Goal: Contribute content: Contribute content

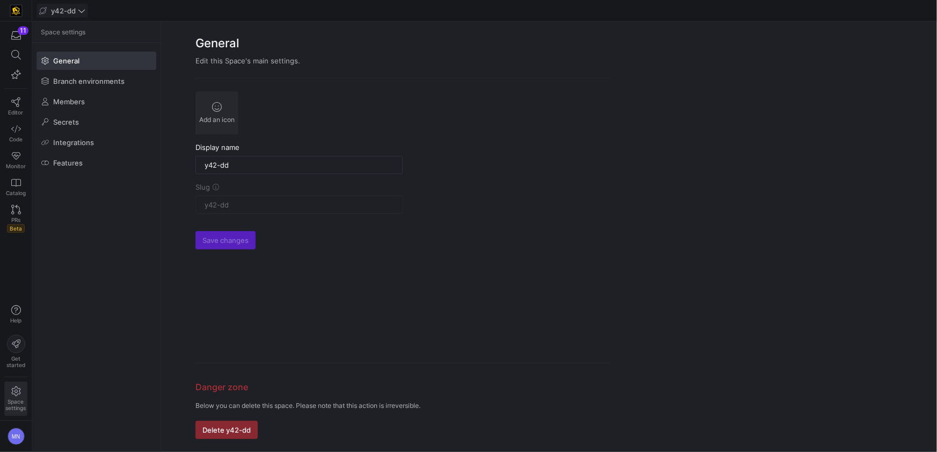
click at [86, 13] on span at bounding box center [62, 10] width 50 height 13
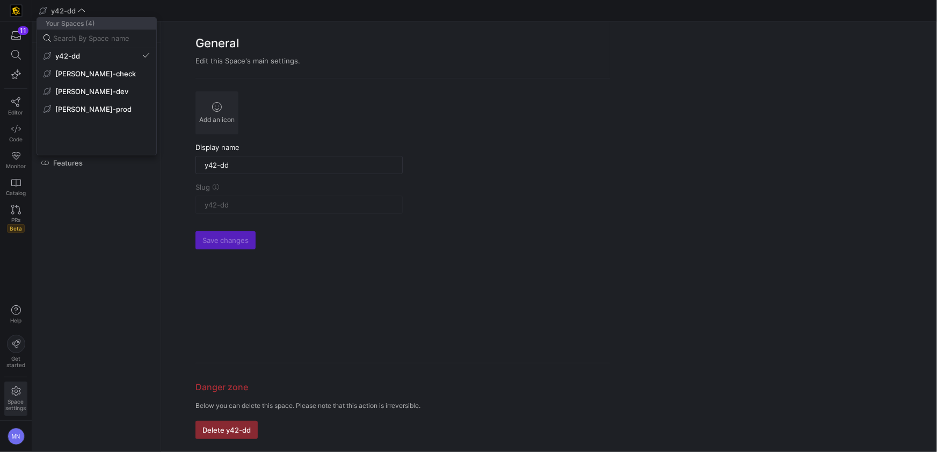
click at [73, 106] on span "[PERSON_NAME]-prod" at bounding box center [93, 109] width 76 height 9
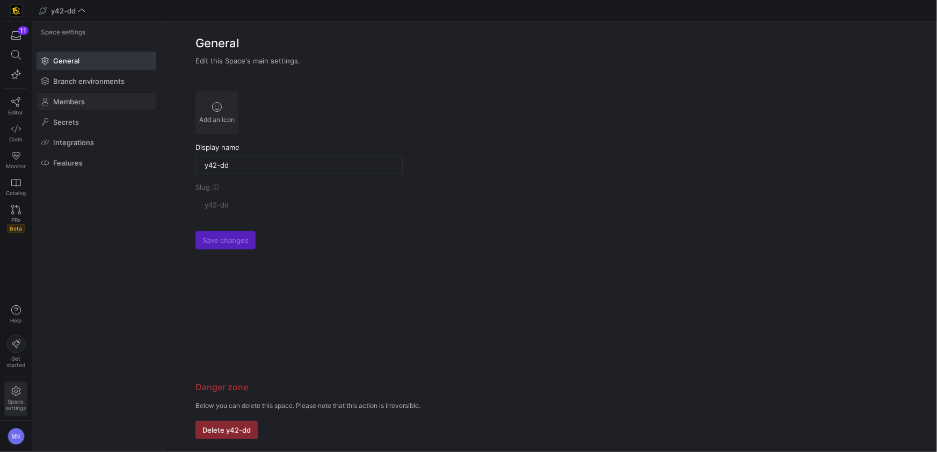
type input "[PERSON_NAME]-prod"
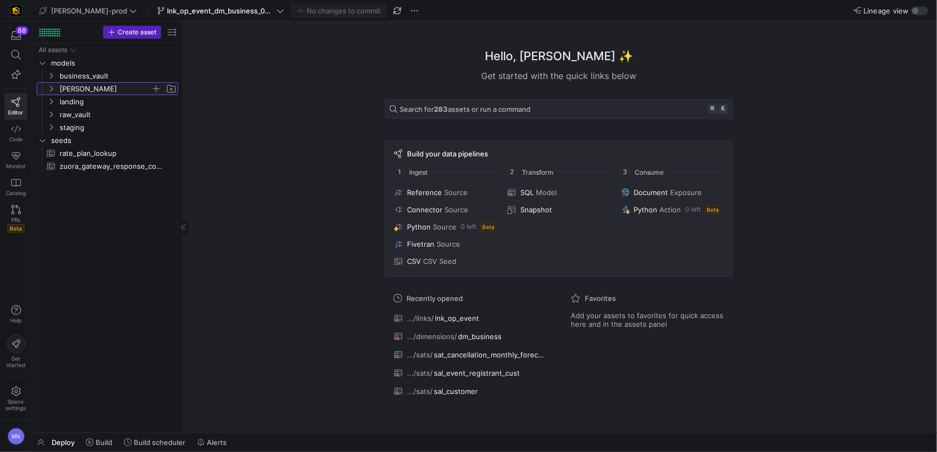
click at [53, 88] on icon "Press SPACE to select this row." at bounding box center [51, 88] width 8 height 6
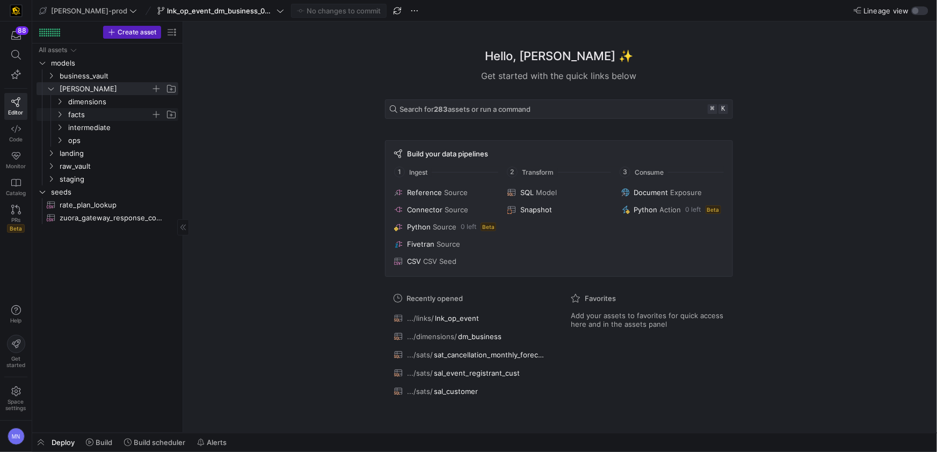
click at [59, 116] on icon "Press SPACE to select this row." at bounding box center [60, 114] width 8 height 6
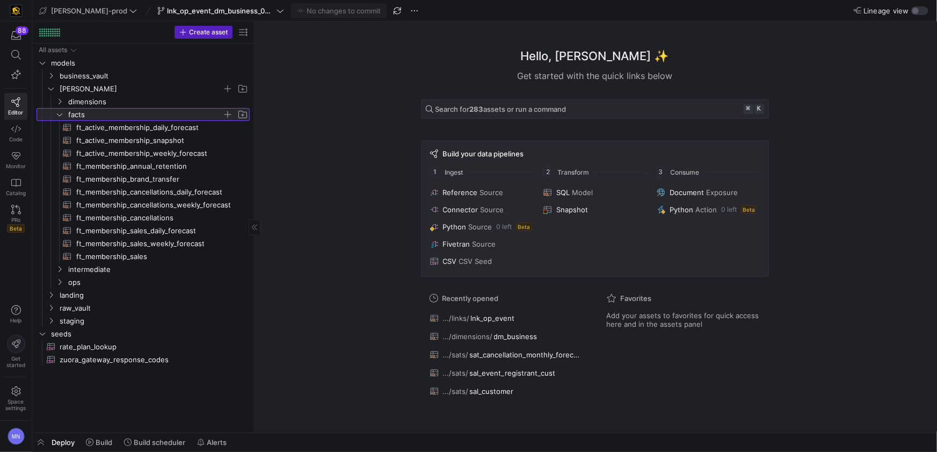
drag, startPoint x: 183, startPoint y: 126, endPoint x: 255, endPoint y: 127, distance: 71.5
click at [228, 115] on span "button" at bounding box center [227, 114] width 11 height 11
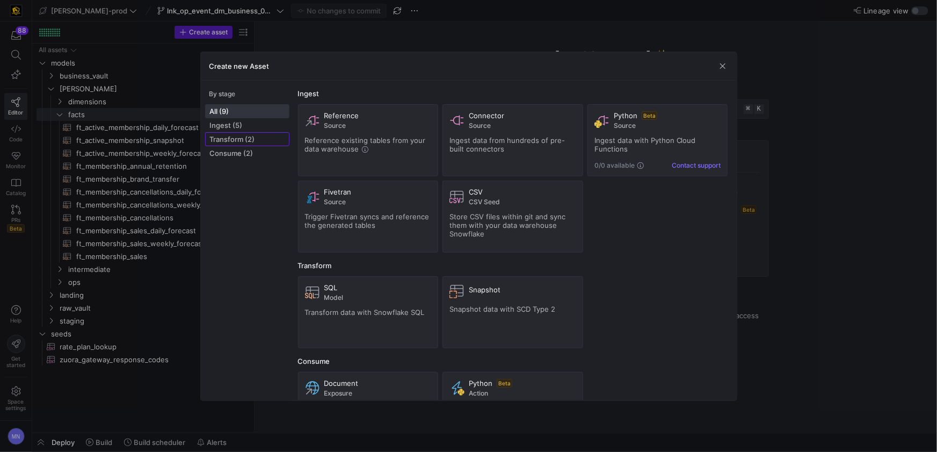
click at [241, 141] on span "Transform (2)" at bounding box center [247, 139] width 75 height 9
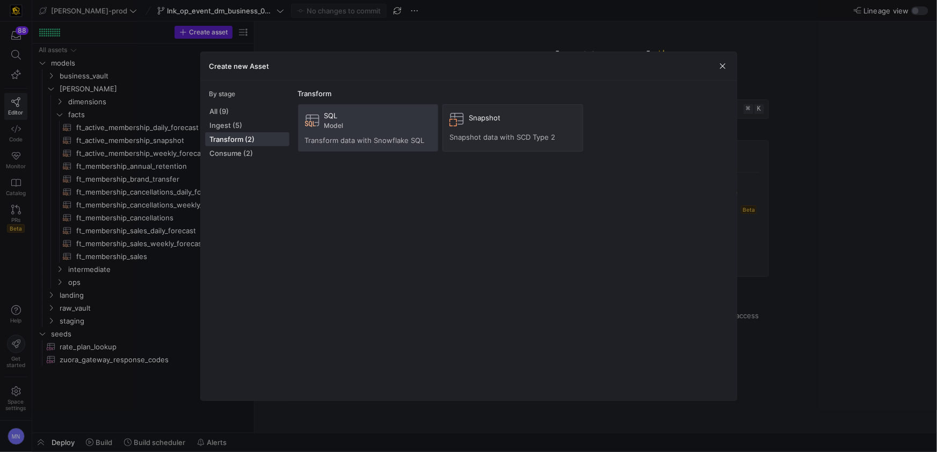
click at [395, 138] on span "Transform data with Snowflake SQL" at bounding box center [365, 140] width 120 height 9
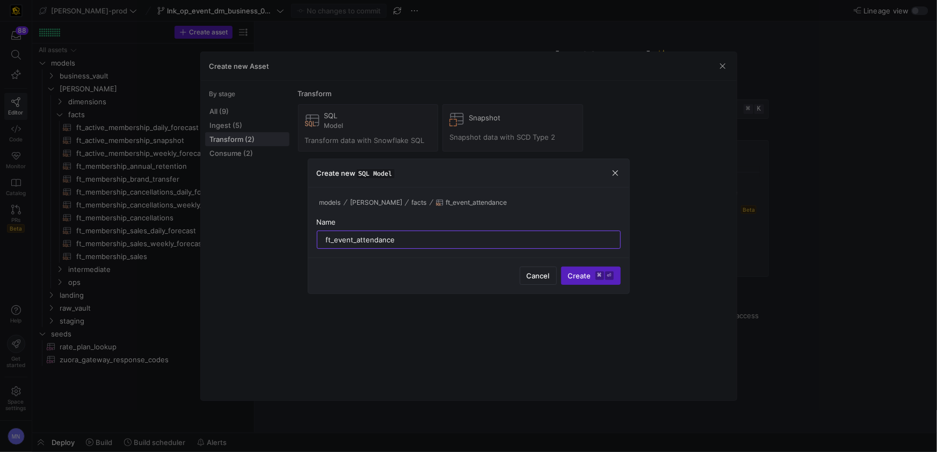
type input "ft_event_attendance"
click at [561, 266] on button "Create ⌘ ⏎" at bounding box center [591, 275] width 60 height 18
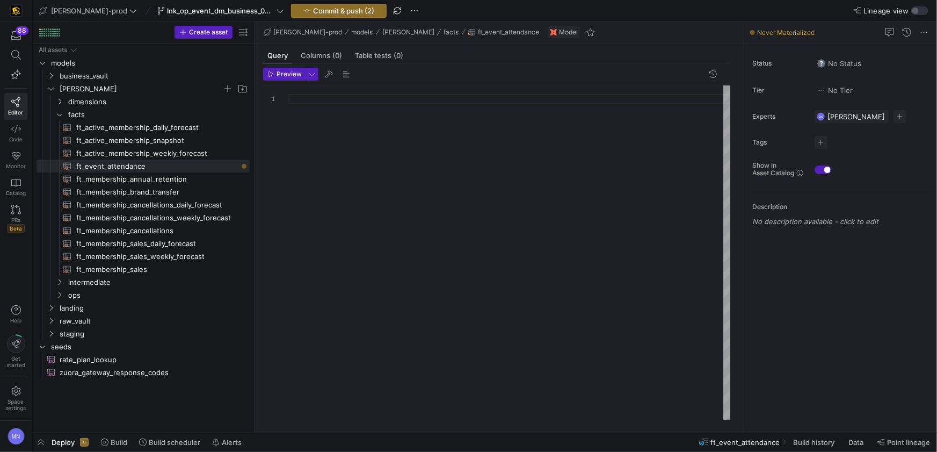
click at [255, 12] on div "[PERSON_NAME]-prod lnk_op_event_dm_business_090925 Commit & push (2)" at bounding box center [229, 11] width 385 height 14
click at [277, 10] on icon at bounding box center [281, 11] width 8 height 8
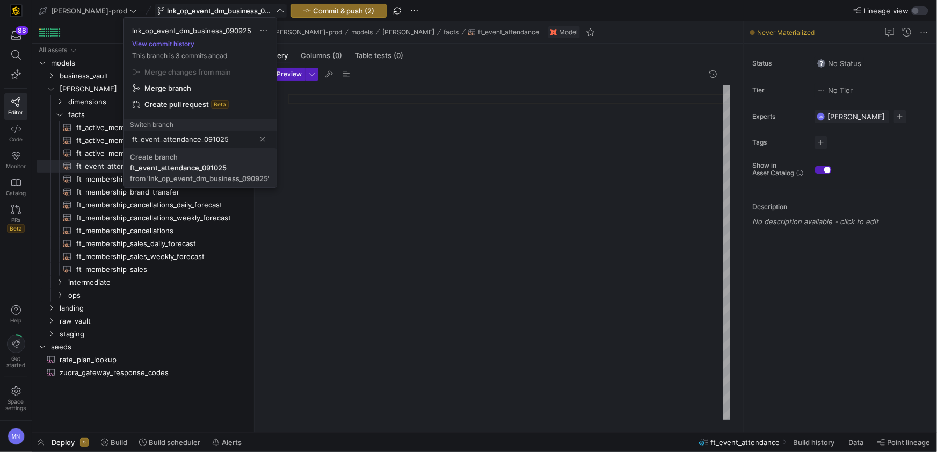
type input "ft_event_attendance_091025"
click at [145, 166] on div "ft_event_attendance_091025" at bounding box center [178, 167] width 97 height 9
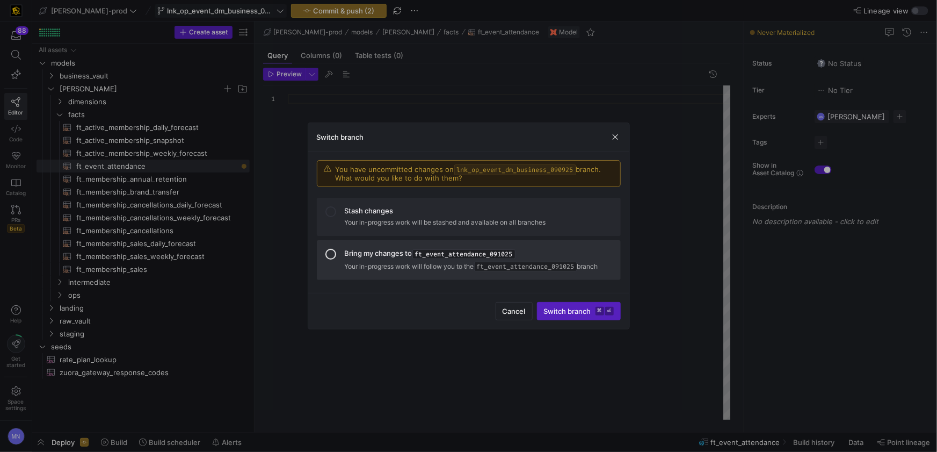
click at [334, 252] on div at bounding box center [331, 254] width 11 height 11
click at [576, 308] on span "Switch branch ⌘ ⏎" at bounding box center [579, 311] width 70 height 9
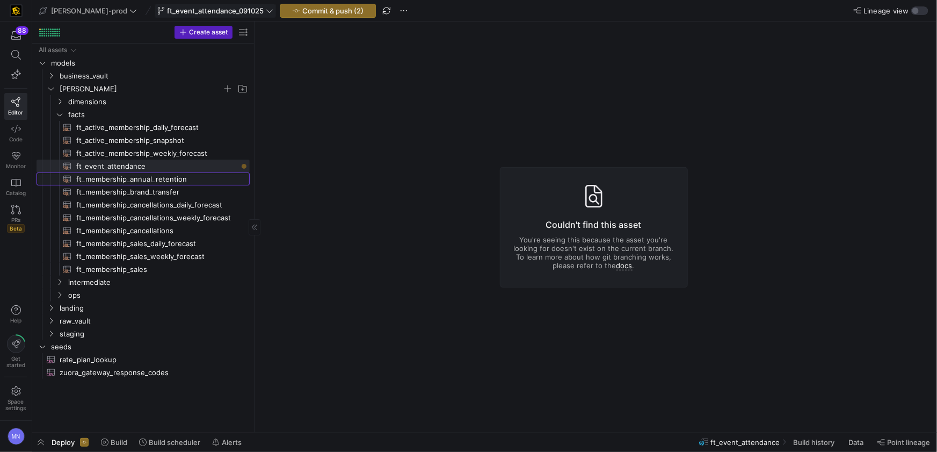
click at [114, 179] on span "ft_membership_annual_retention​​​​​​​​​​" at bounding box center [156, 179] width 161 height 12
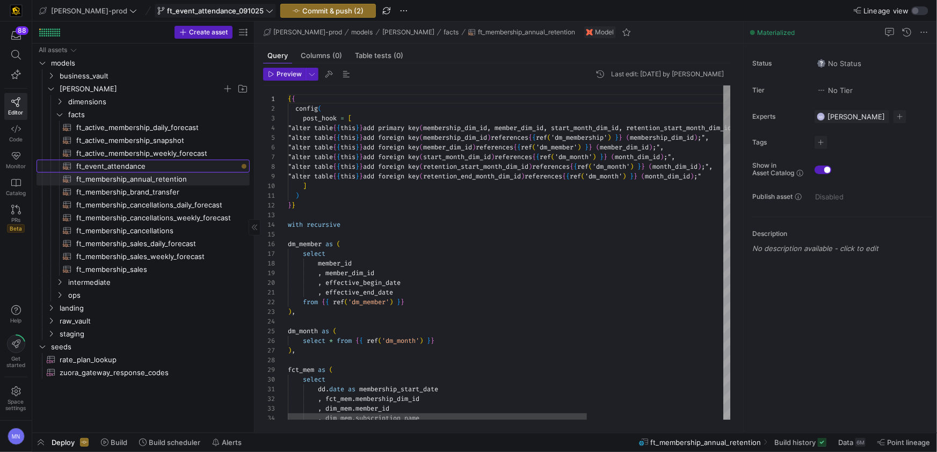
click at [116, 167] on span "ft_event_attendance​​​​​​​​​​" at bounding box center [156, 166] width 161 height 12
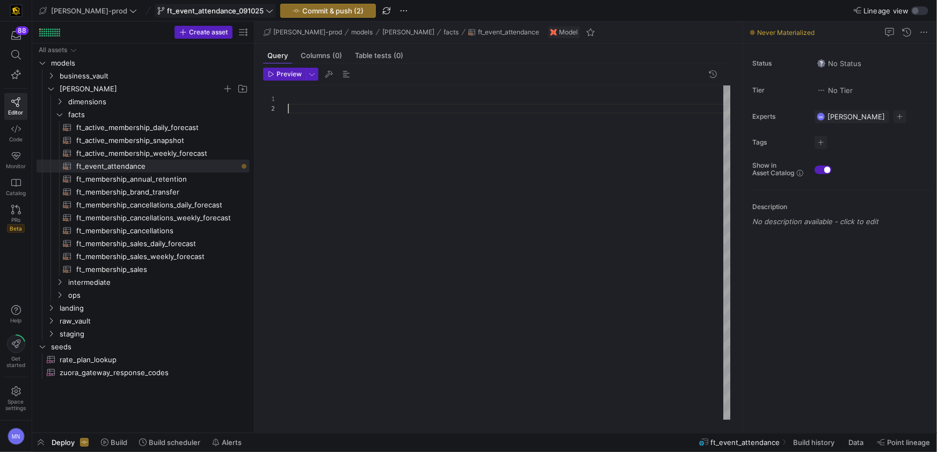
click at [483, 195] on div at bounding box center [509, 252] width 443 height 334
click at [155, 182] on span "ft_membership_annual_retention​​​​​​​​​​" at bounding box center [156, 179] width 161 height 12
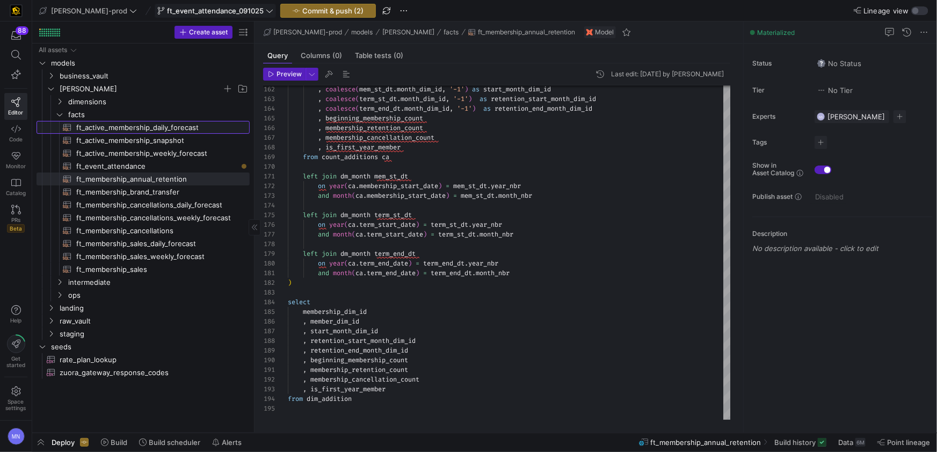
click at [124, 129] on span "ft_active_membership_daily_forecast​​​​​​​​​​" at bounding box center [156, 127] width 161 height 12
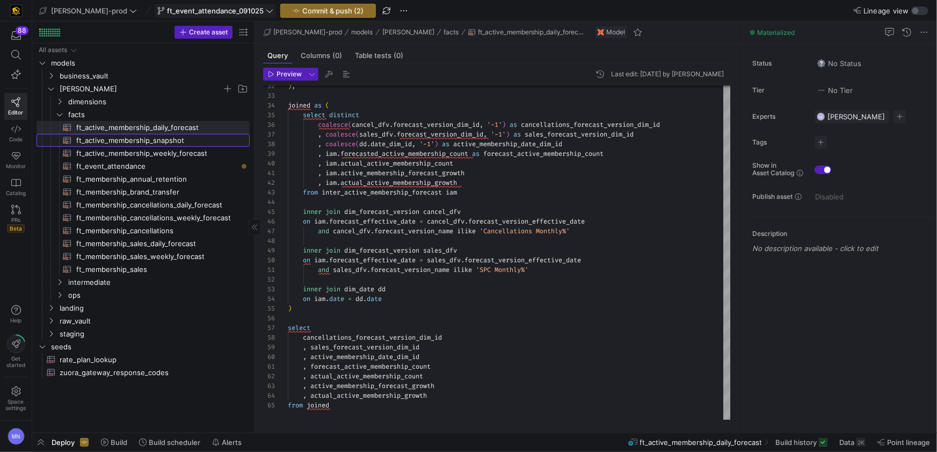
click at [124, 141] on span "ft_active_membership_snapshot​​​​​​​​​​" at bounding box center [156, 140] width 161 height 12
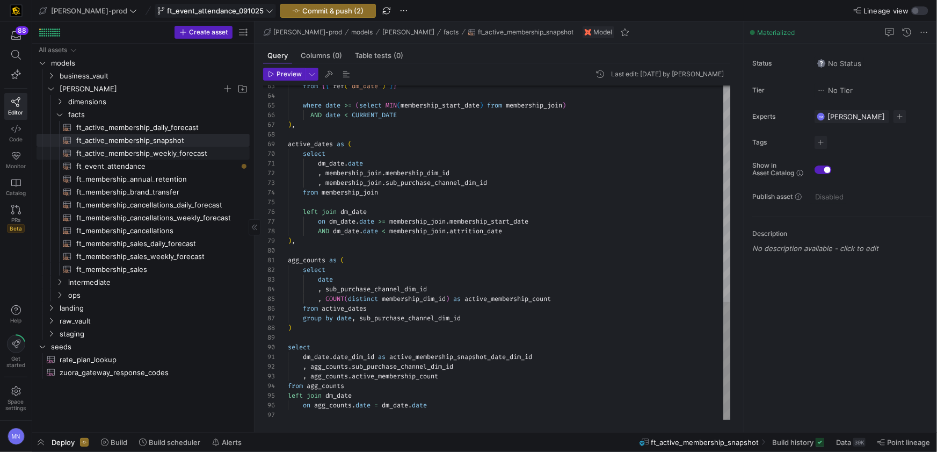
click at [122, 153] on span "ft_active_membership_weekly_forecast​​​​​​​​​​" at bounding box center [156, 153] width 161 height 12
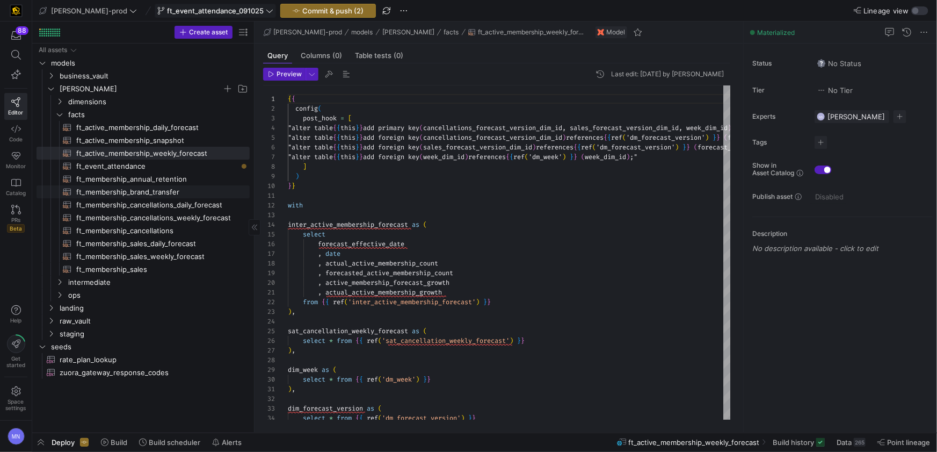
click at [146, 194] on span "ft_membership_brand_transfer​​​​​​​​​​" at bounding box center [156, 192] width 161 height 12
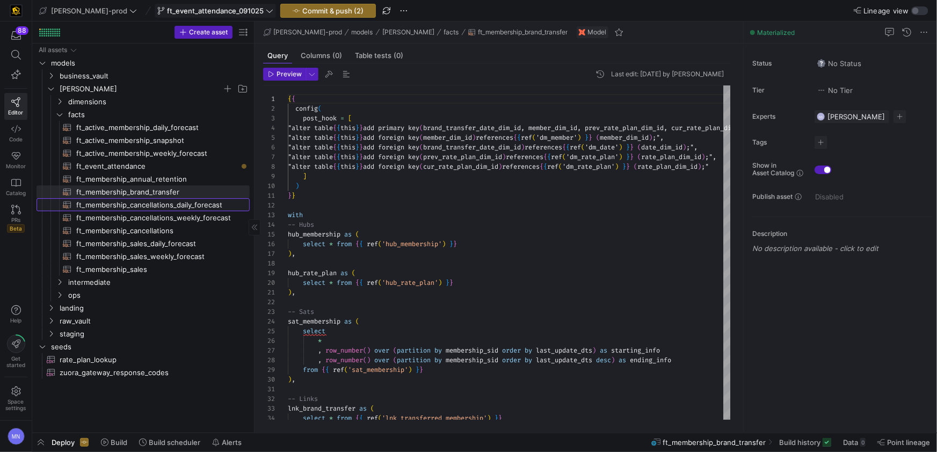
click at [174, 208] on span "ft_membership_cancellations_daily_forecast​​​​​​​​​​" at bounding box center [156, 205] width 161 height 12
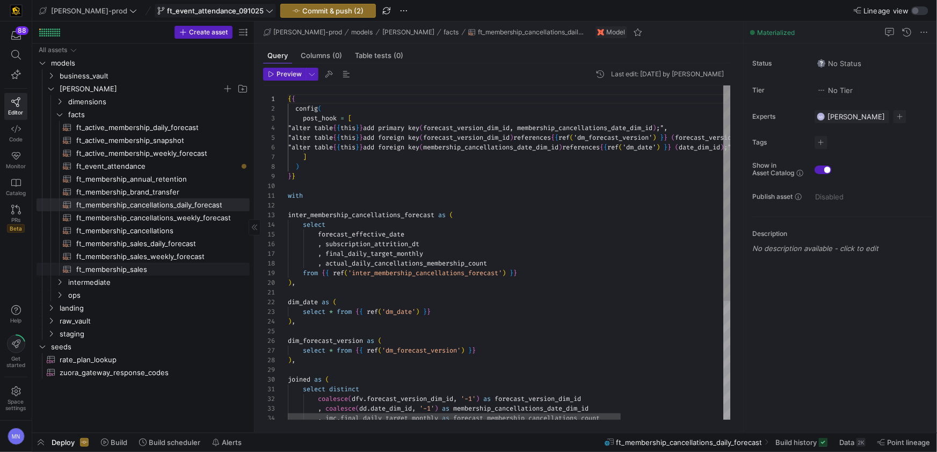
click at [118, 268] on span "ft_membership_sales​​​​​​​​​​" at bounding box center [156, 269] width 161 height 12
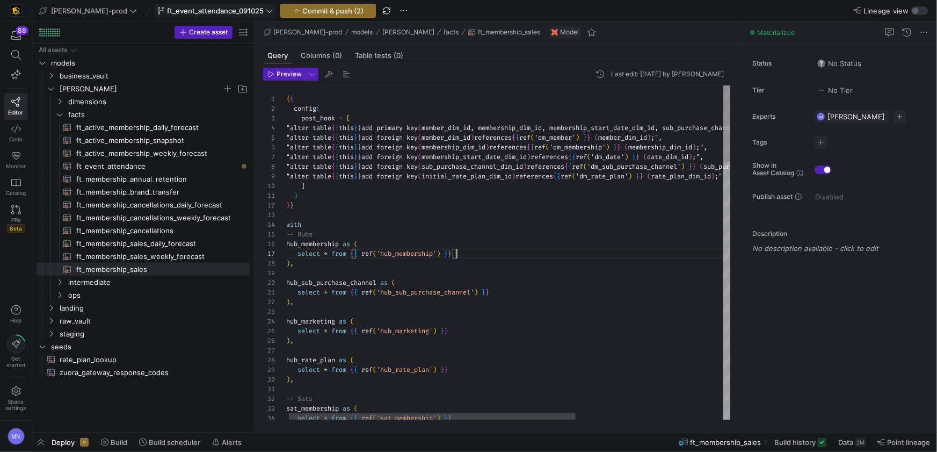
scroll to position [58, 169]
click at [515, 252] on div "select * from { { ref ( 'hub_membership' ) } }" at bounding box center [622, 254] width 673 height 10
type textarea "{{ config( post_hook = [ "alter table {{ this }} add primary key (member_dim_id…"
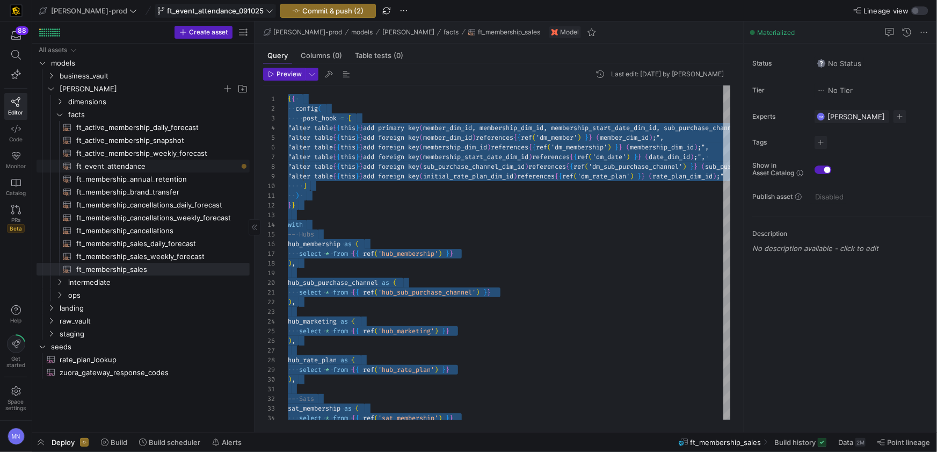
click at [116, 168] on span "ft_event_attendance​​​​​​​​​​" at bounding box center [156, 166] width 161 height 12
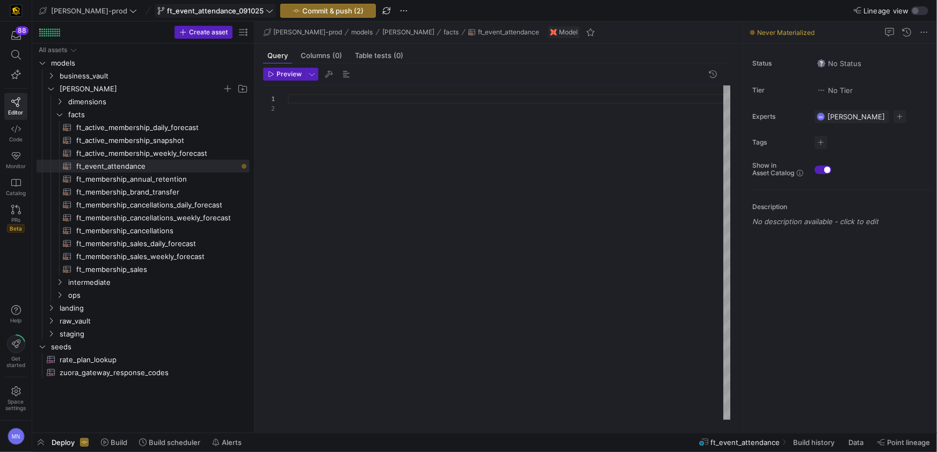
click at [315, 100] on div at bounding box center [509, 99] width 443 height 10
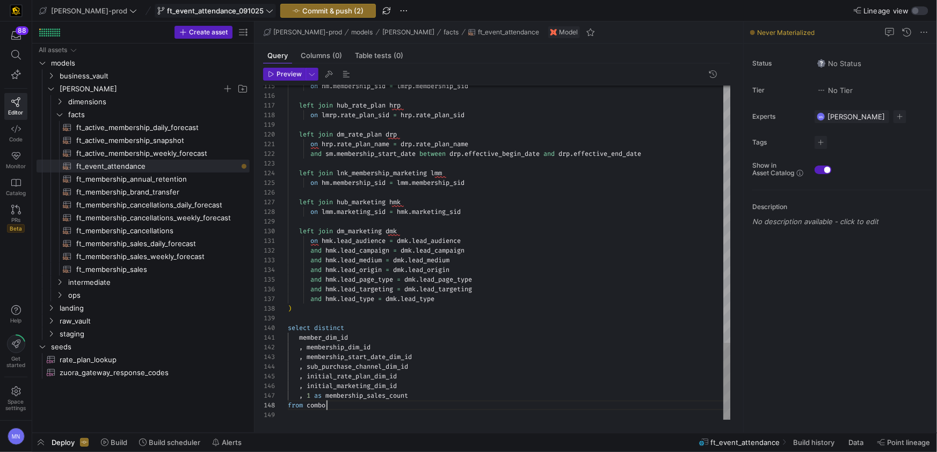
scroll to position [67, 38]
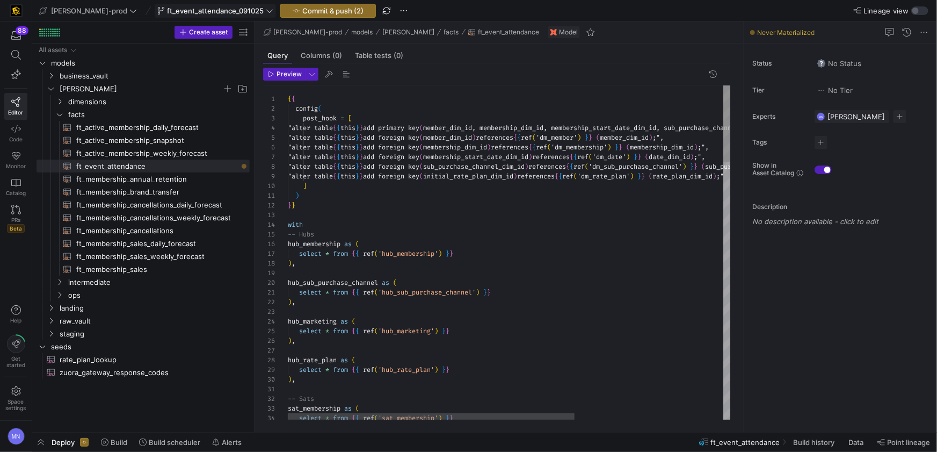
click at [473, 256] on div "select * from { { ref ( 'hub_membership' ) } }" at bounding box center [624, 254] width 673 height 10
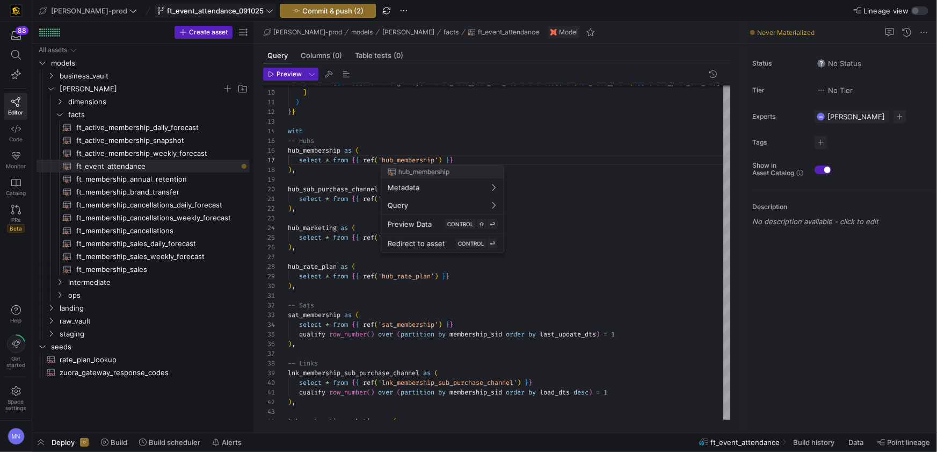
drag, startPoint x: 438, startPoint y: 160, endPoint x: 464, endPoint y: 158, distance: 25.3
click at [438, 160] on div at bounding box center [468, 226] width 937 height 452
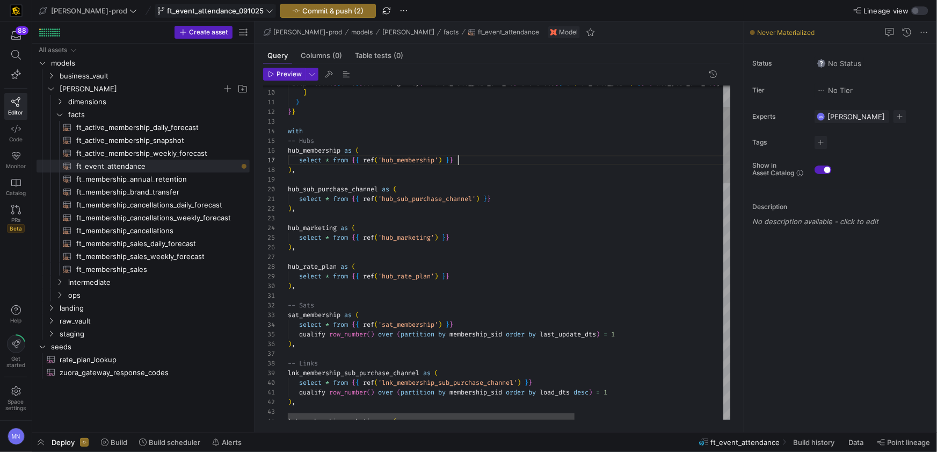
drag, startPoint x: 473, startPoint y: 157, endPoint x: 493, endPoint y: 158, distance: 19.9
click at [473, 157] on div "select * from { { ref ( 'hub_membership' ) } }" at bounding box center [624, 160] width 673 height 10
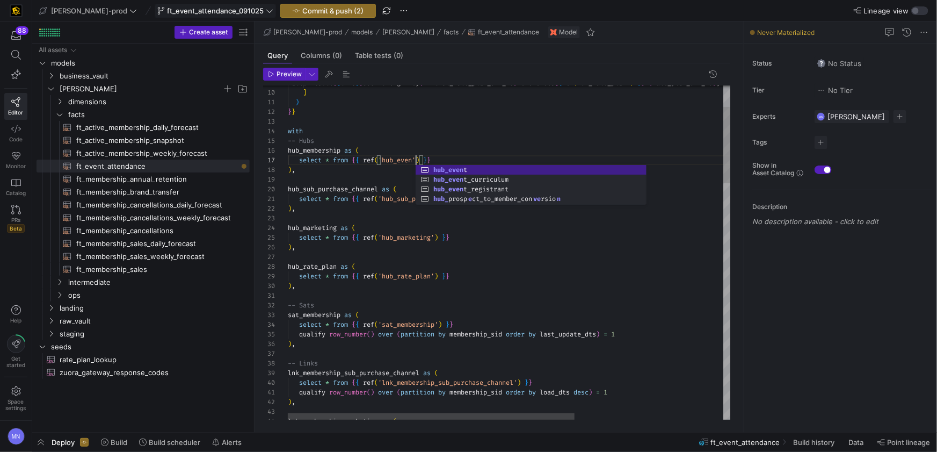
scroll to position [58, 132]
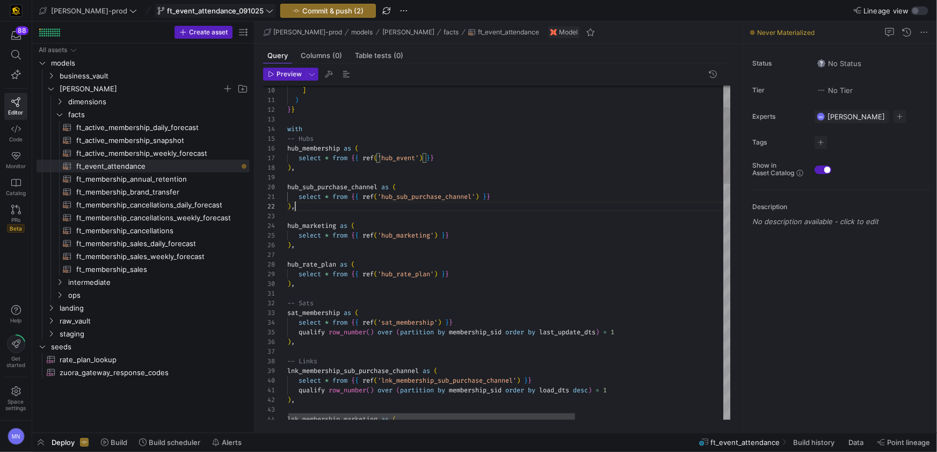
click at [516, 200] on div "select * from { { ref ( 'hub_sub_purchase_channel' ) } }" at bounding box center [624, 196] width 673 height 10
click at [490, 232] on div "select * from { { ref ( 'hub_marketing' ) } }" at bounding box center [624, 235] width 673 height 10
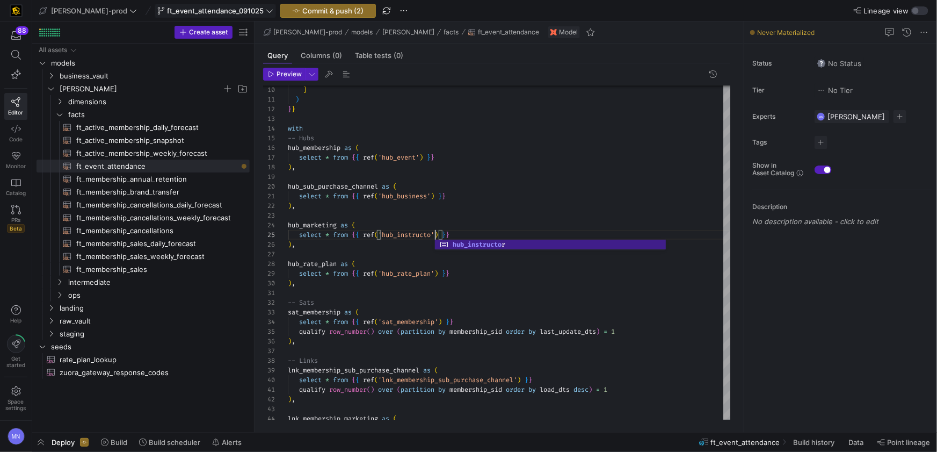
scroll to position [38, 150]
click at [497, 265] on div "hub_rate_plan as (" at bounding box center [624, 264] width 673 height 10
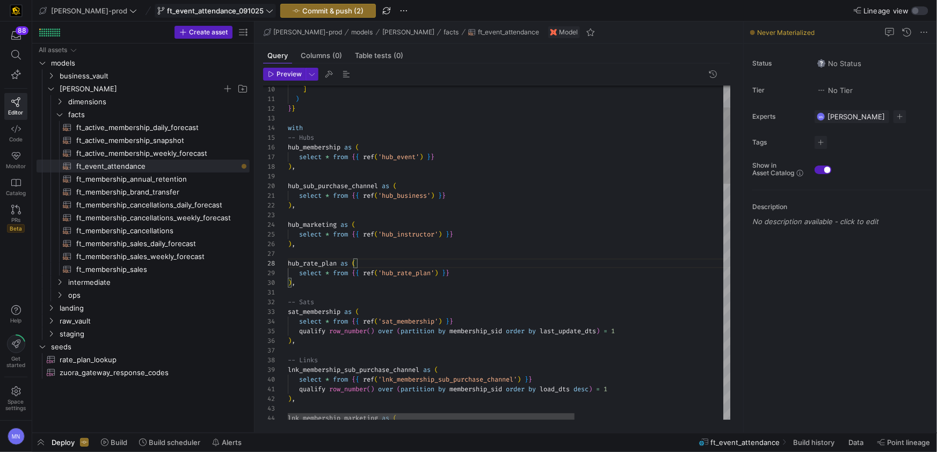
click at [483, 318] on div "select * from { { ref ( 'sat_membership' ) } }" at bounding box center [624, 321] width 673 height 10
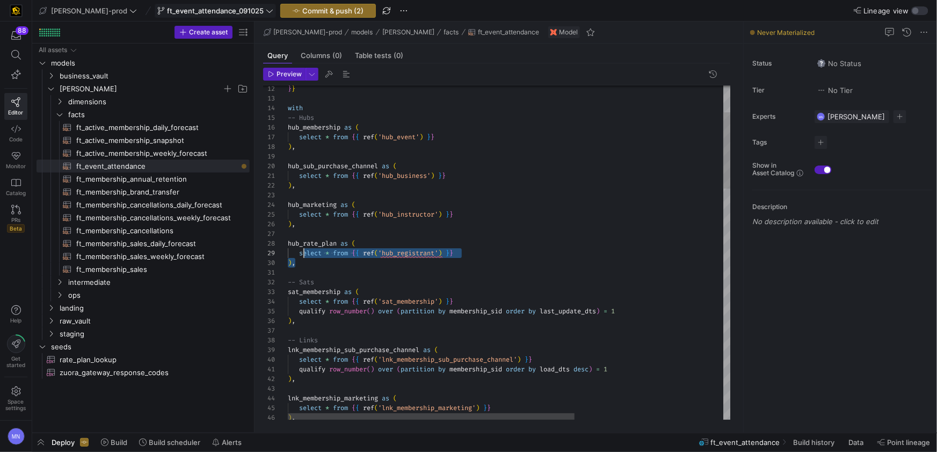
scroll to position [67, 0]
drag, startPoint x: 333, startPoint y: 264, endPoint x: 275, endPoint y: 245, distance: 61.2
click at [275, 245] on div "38 39 40 41 42 43 44 36 37 34 35 32 33 45 46 31 29 30 27 28 26 25 23 24 22 20 2…" at bounding box center [497, 252] width 468 height 334
click at [307, 269] on div at bounding box center [624, 273] width 673 height 10
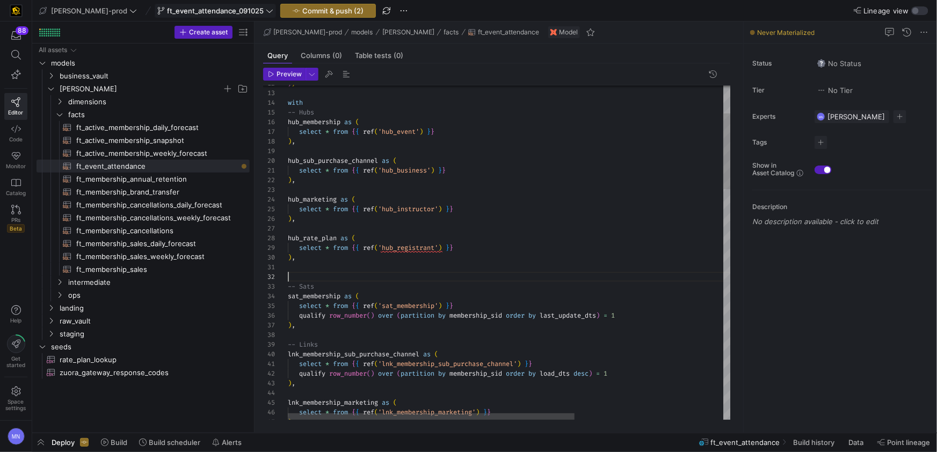
scroll to position [29, 8]
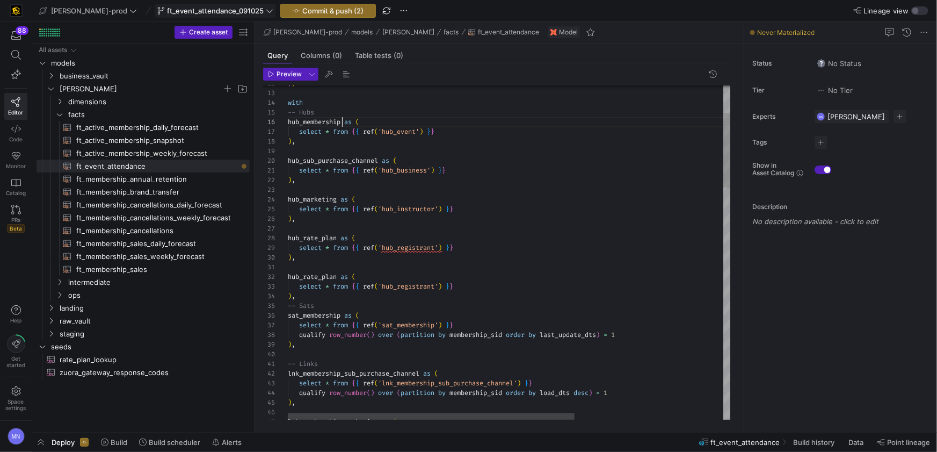
drag, startPoint x: 341, startPoint y: 119, endPoint x: 444, endPoint y: 108, distance: 103.2
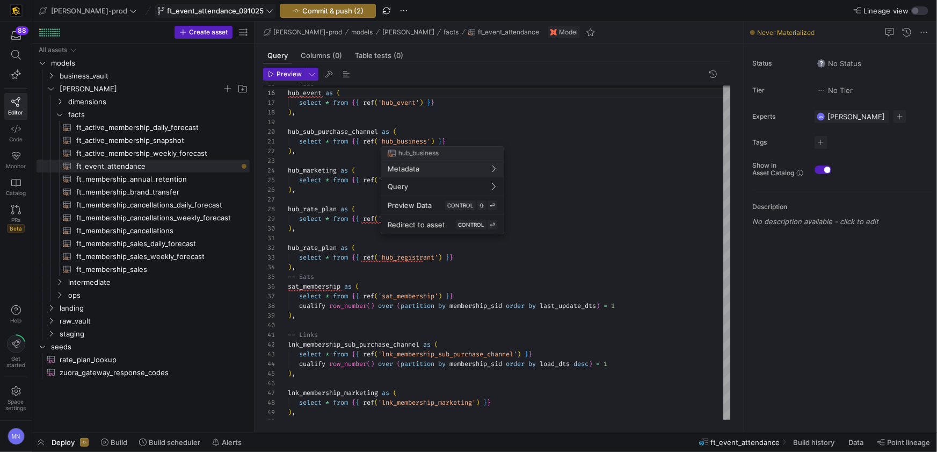
click at [384, 132] on div at bounding box center [468, 226] width 937 height 452
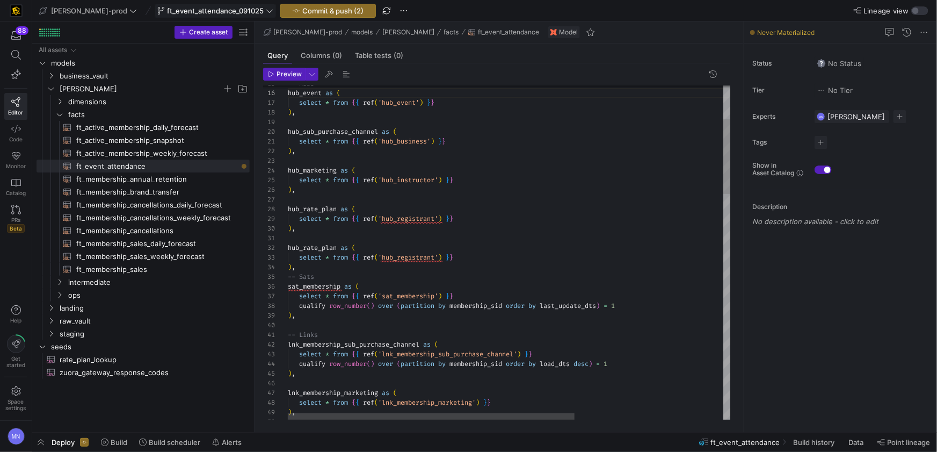
click at [386, 132] on span "as" at bounding box center [386, 131] width 8 height 9
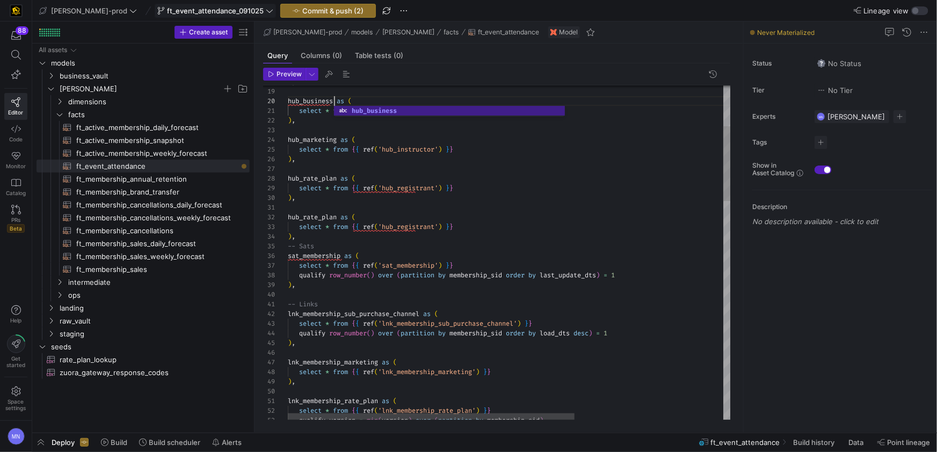
scroll to position [48, 8]
click at [566, 161] on div ") ," at bounding box center [624, 159] width 673 height 10
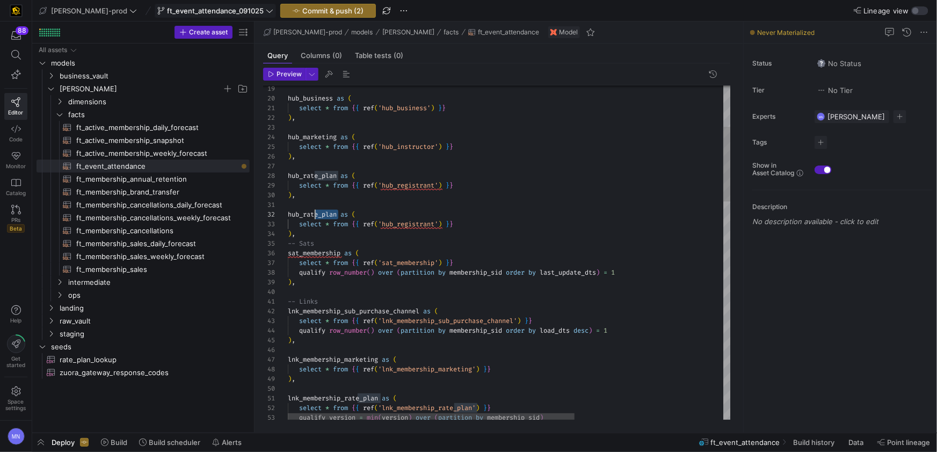
scroll to position [10, 19]
drag, startPoint x: 340, startPoint y: 215, endPoint x: 309, endPoint y: 216, distance: 30.7
click at [308, 214] on span "hub_rate_plan as (" at bounding box center [322, 214] width 68 height 9
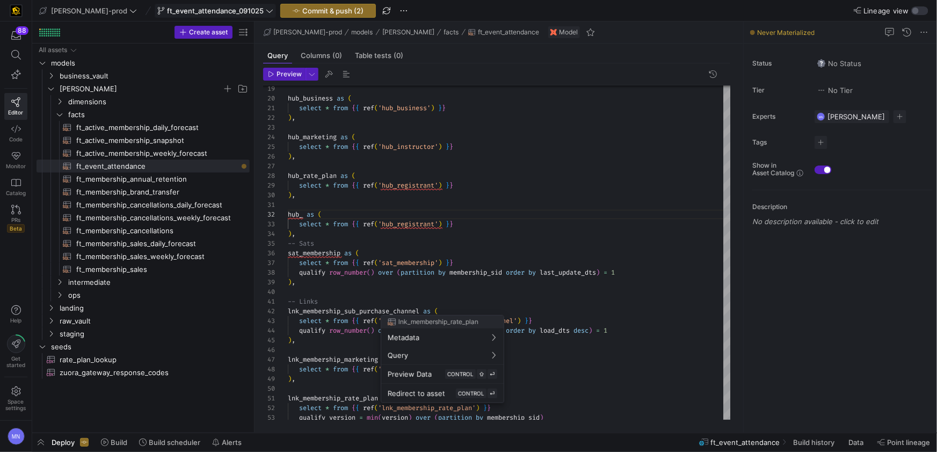
click at [504, 225] on div at bounding box center [468, 226] width 937 height 452
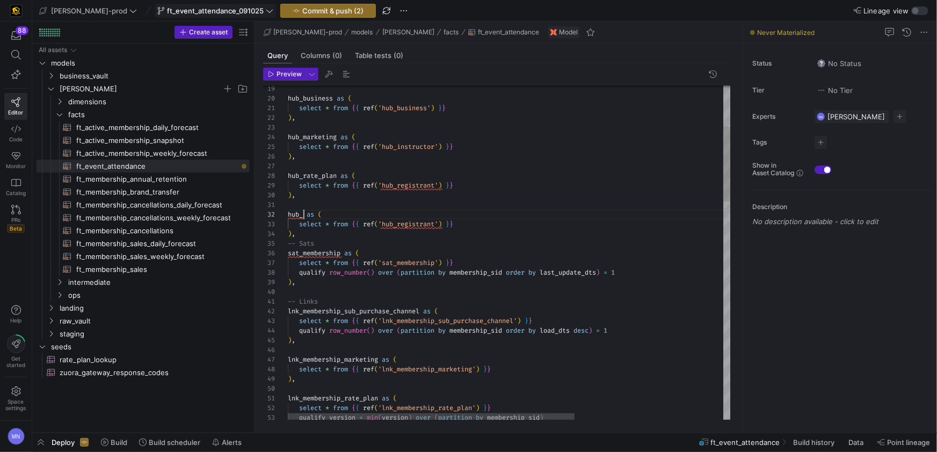
click at [306, 215] on span at bounding box center [305, 214] width 4 height 9
drag, startPoint x: 334, startPoint y: 173, endPoint x: 427, endPoint y: 166, distance: 92.7
click at [335, 173] on span "hub_rate_plan" at bounding box center [312, 175] width 49 height 9
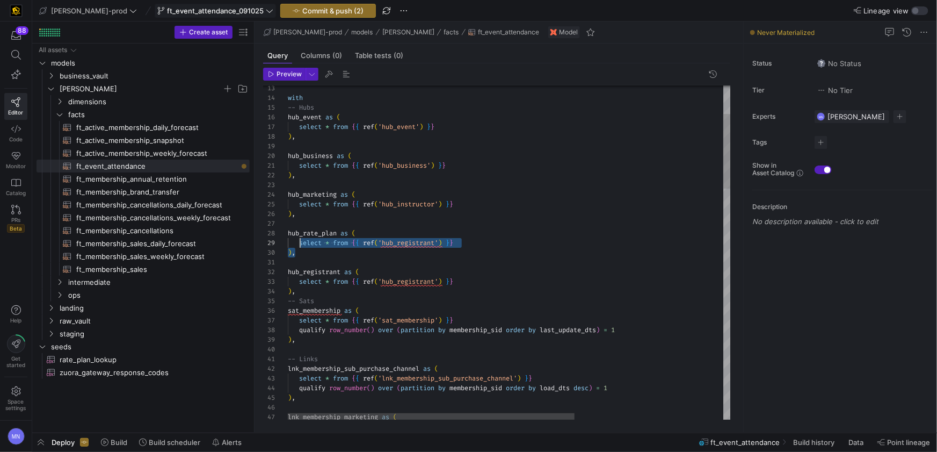
scroll to position [67, 0]
drag, startPoint x: 319, startPoint y: 253, endPoint x: 281, endPoint y: 234, distance: 42.8
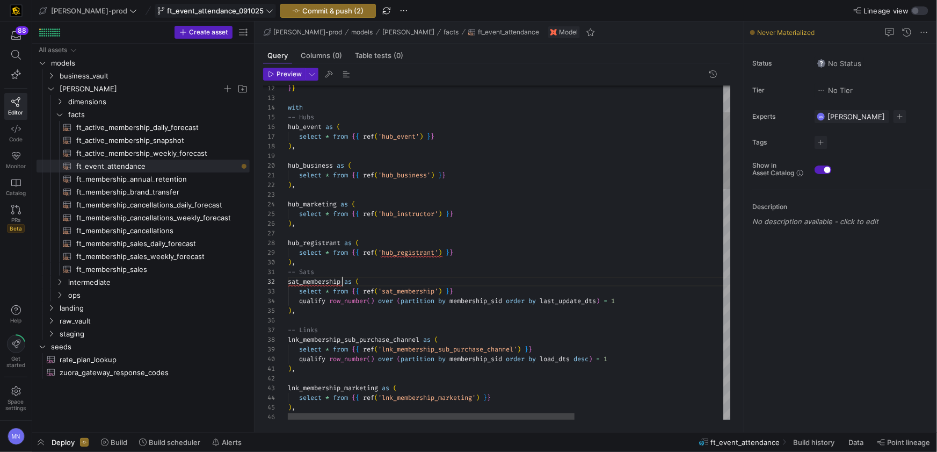
scroll to position [10, 54]
drag, startPoint x: 343, startPoint y: 280, endPoint x: 444, endPoint y: 268, distance: 101.7
click at [343, 280] on span at bounding box center [343, 281] width 4 height 9
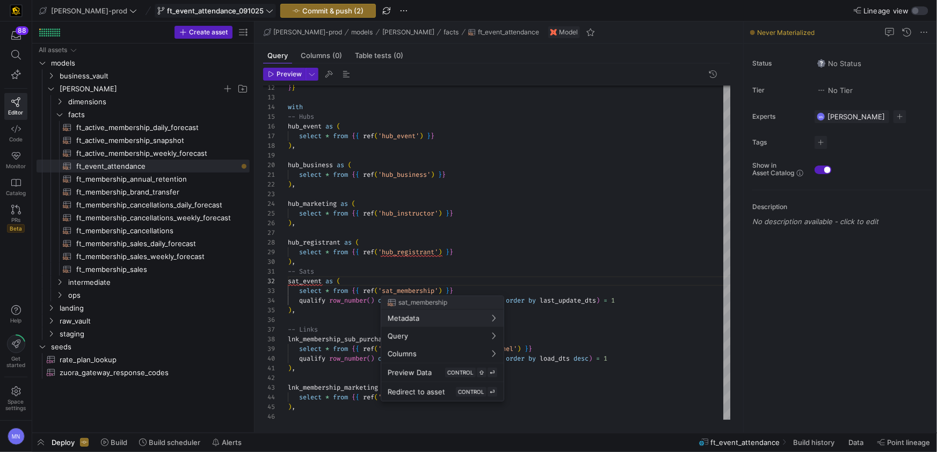
drag, startPoint x: 441, startPoint y: 289, endPoint x: 466, endPoint y: 279, distance: 27.2
click at [441, 288] on div at bounding box center [468, 226] width 937 height 452
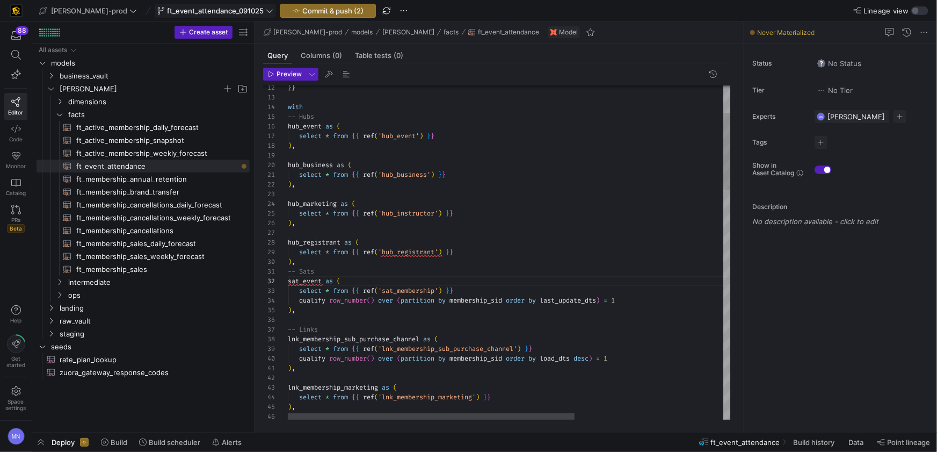
scroll to position [10, 54]
click at [471, 283] on div "sat_event as (" at bounding box center [624, 281] width 673 height 10
drag, startPoint x: 473, startPoint y: 291, endPoint x: 490, endPoint y: 292, distance: 16.7
click at [477, 291] on div "select * from { { ref ( 'sat_membership' ) } }" at bounding box center [624, 291] width 673 height 10
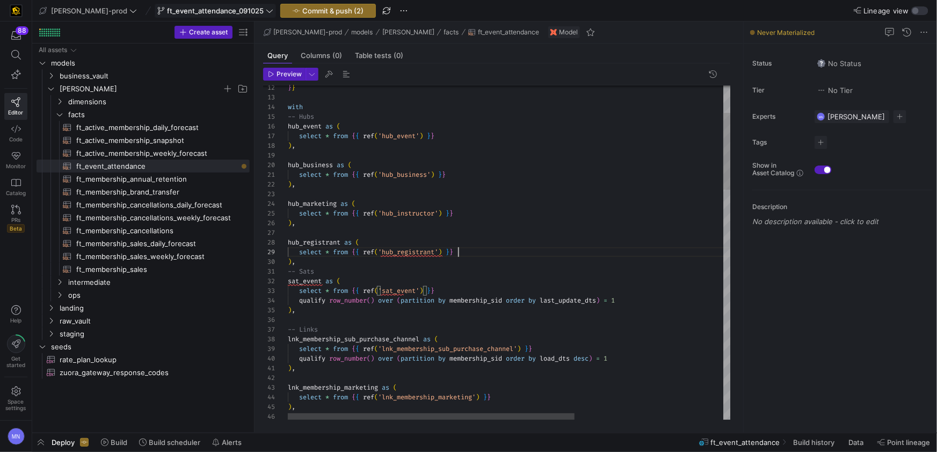
scroll to position [77, 169]
click at [591, 253] on div "select * from { { ref ( 'hub_registrant' ) } }" at bounding box center [624, 252] width 673 height 10
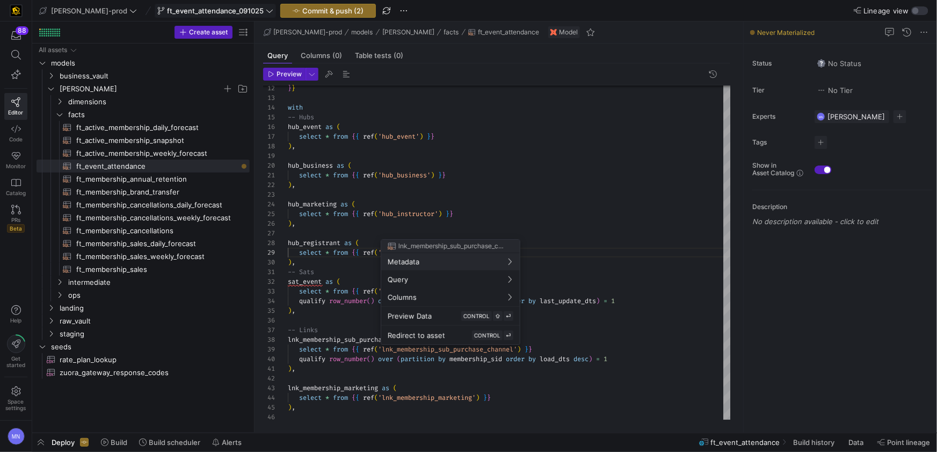
click at [552, 340] on div at bounding box center [468, 226] width 937 height 452
click at [519, 348] on div at bounding box center [468, 226] width 937 height 452
drag, startPoint x: 522, startPoint y: 349, endPoint x: 548, endPoint y: 345, distance: 26.6
click at [522, 349] on div at bounding box center [468, 226] width 937 height 452
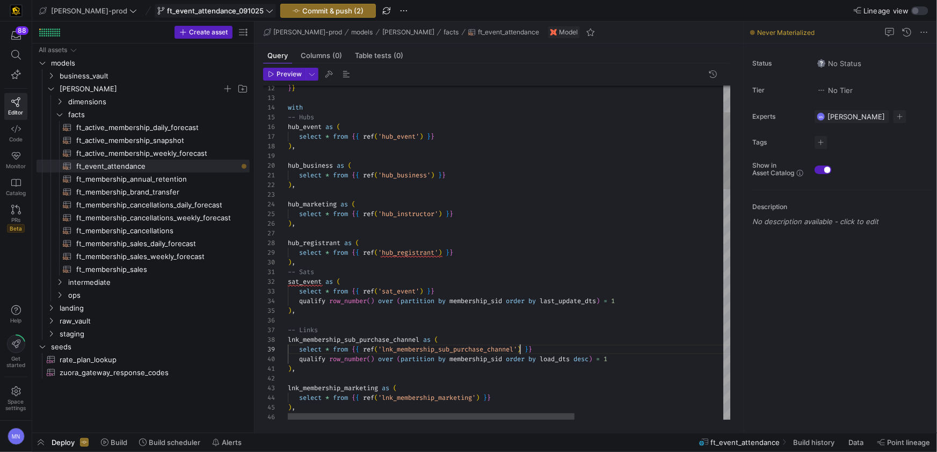
scroll to position [77, 232]
drag, startPoint x: 520, startPoint y: 348, endPoint x: 590, endPoint y: 335, distance: 71.6
click at [517, 347] on span "'lnk_membership_sub_purchase_channel'" at bounding box center [447, 349] width 139 height 9
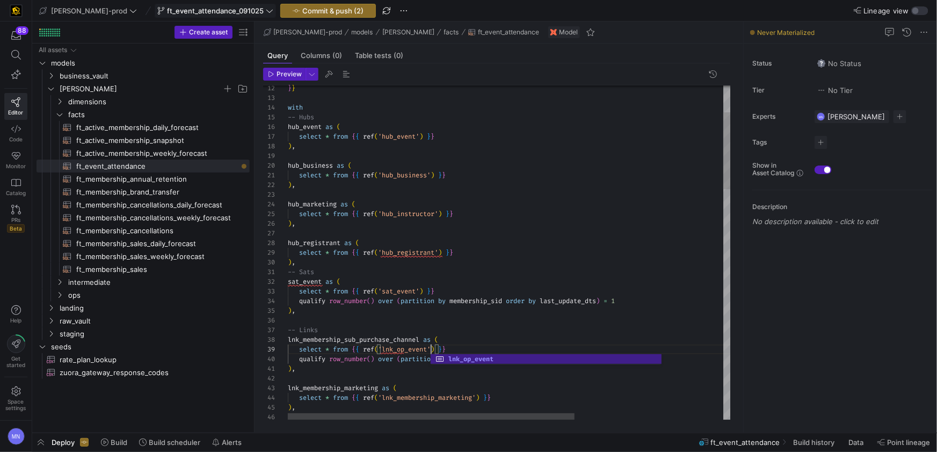
scroll to position [77, 142]
click at [693, 288] on div "select * from { { ref ( 'sat_event' ) } }" at bounding box center [624, 291] width 673 height 10
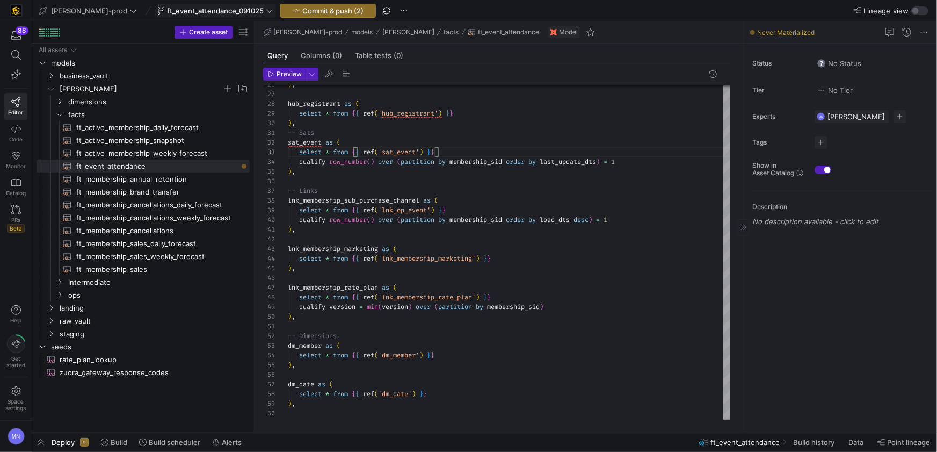
type textarea "-- Sats sat_event as ( select * from {{ ref('sat_event') }} qualify row_number(…"
